Goal: Find specific page/section: Find specific page/section

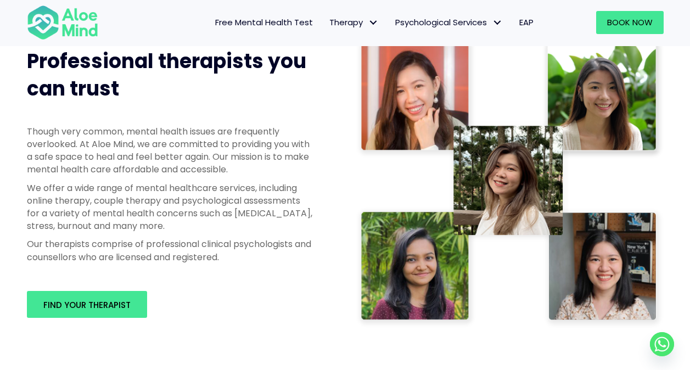
scroll to position [658, 0]
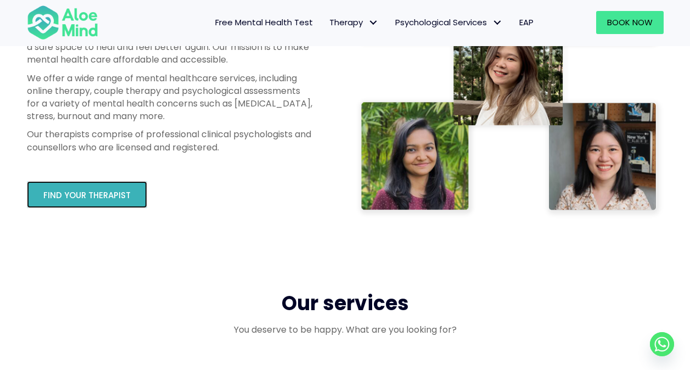
click at [103, 190] on span "Find your therapist" at bounding box center [86, 195] width 87 height 12
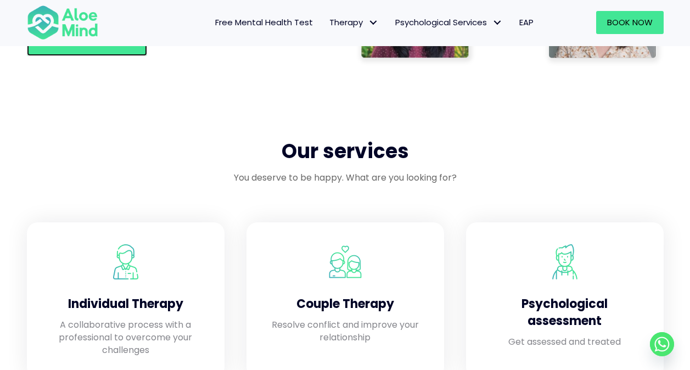
scroll to position [823, 0]
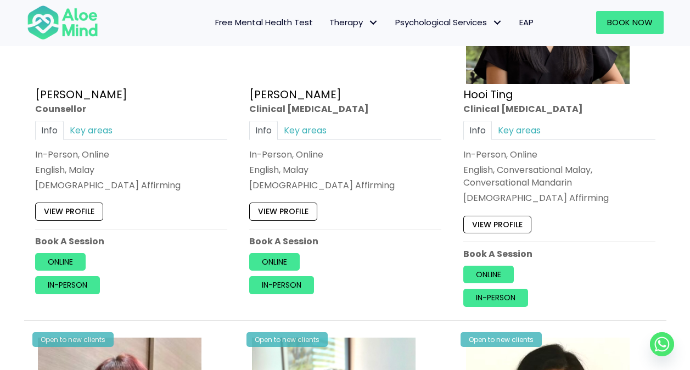
scroll to position [1920, 0]
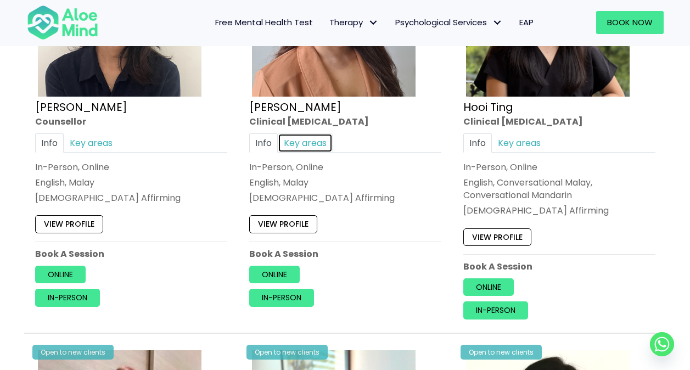
click at [319, 143] on link "Key areas" at bounding box center [305, 142] width 55 height 19
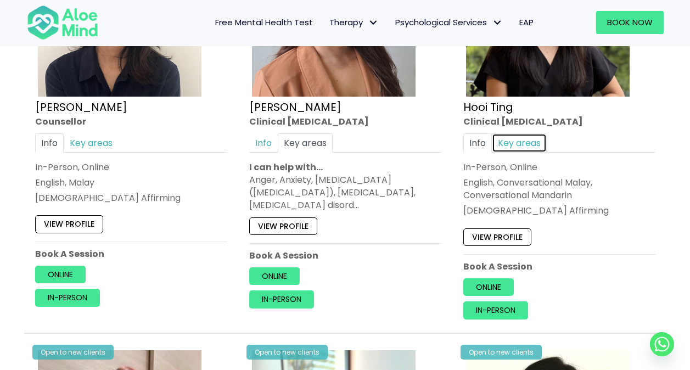
click at [512, 140] on link "Key areas" at bounding box center [519, 142] width 55 height 19
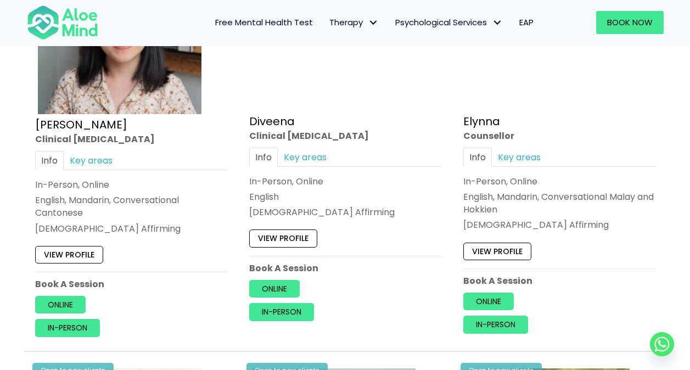
scroll to position [1427, 0]
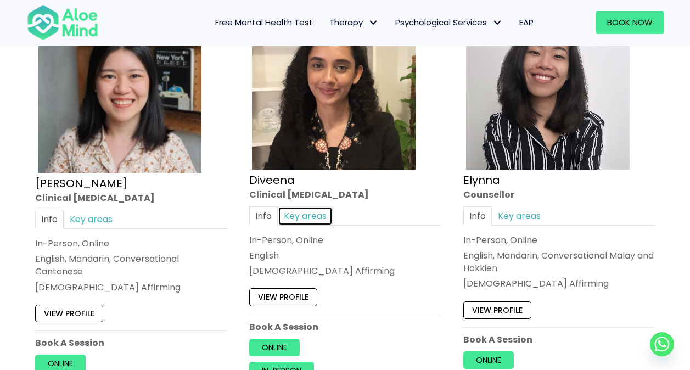
click at [311, 222] on link "Key areas" at bounding box center [305, 215] width 55 height 19
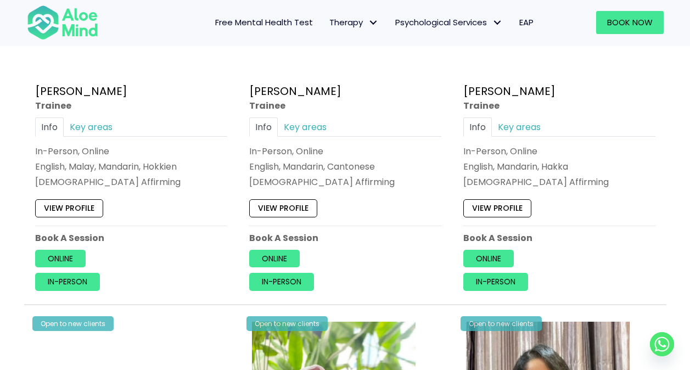
scroll to position [604, 0]
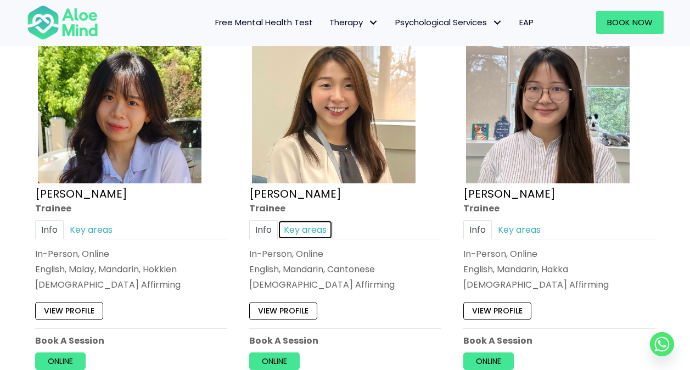
click at [314, 226] on link "Key areas" at bounding box center [305, 229] width 55 height 19
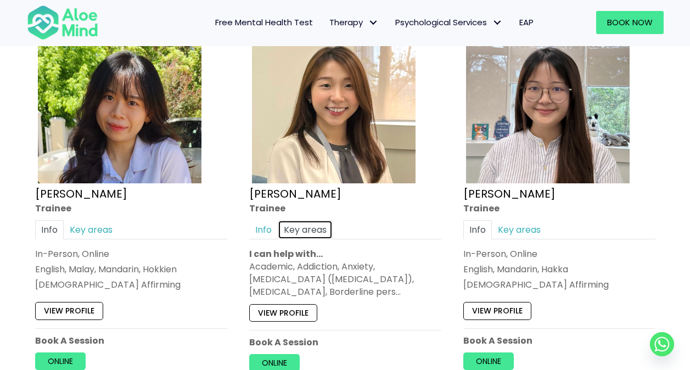
scroll to position [713, 0]
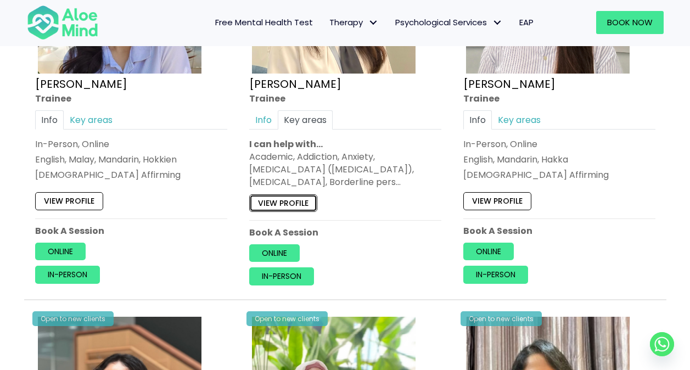
click at [296, 207] on link "View profile" at bounding box center [283, 203] width 68 height 18
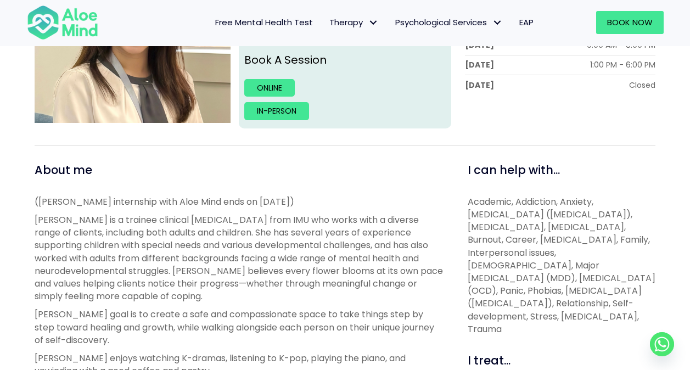
scroll to position [165, 0]
